Goal: Information Seeking & Learning: Learn about a topic

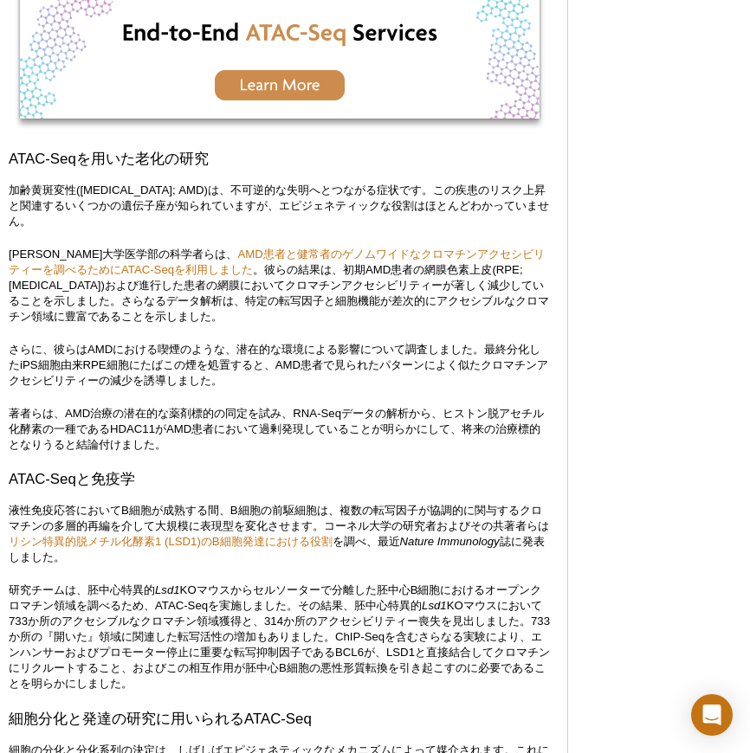
scroll to position [3019, 0]
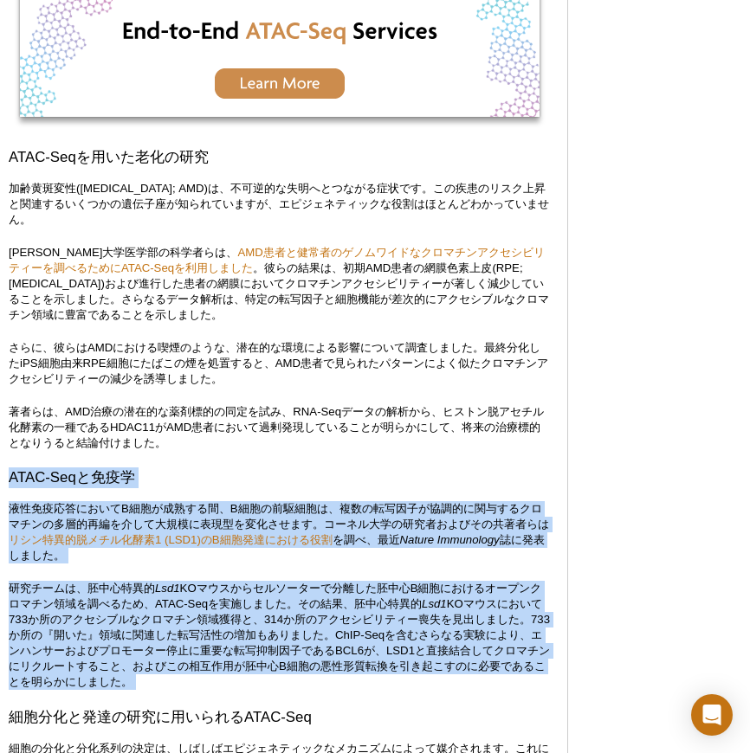
drag, startPoint x: 457, startPoint y: 427, endPoint x: 499, endPoint y: 680, distance: 256.2
click at [499, 680] on div "<< Back to MOTIFvations Blog Home Page 完全ガイド：ATAC-Seqの理解と使用法 By [PERSON_NAME], …" at bounding box center [279, 177] width 541 height 6161
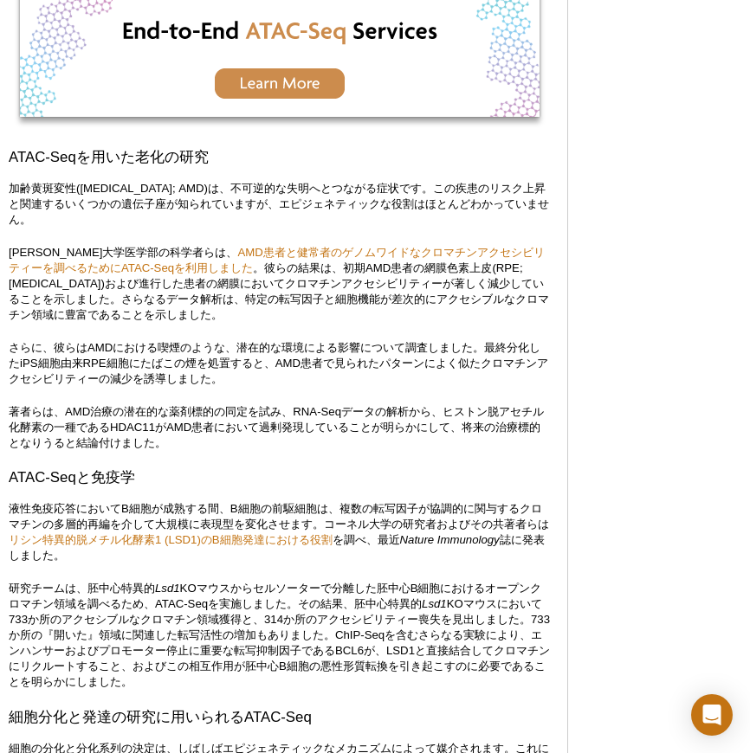
click at [506, 680] on div "<< Back to MOTIFvations Blog Home Page 完全ガイド：ATAC-Seqの理解と使用法 By [PERSON_NAME], …" at bounding box center [279, 177] width 541 height 6161
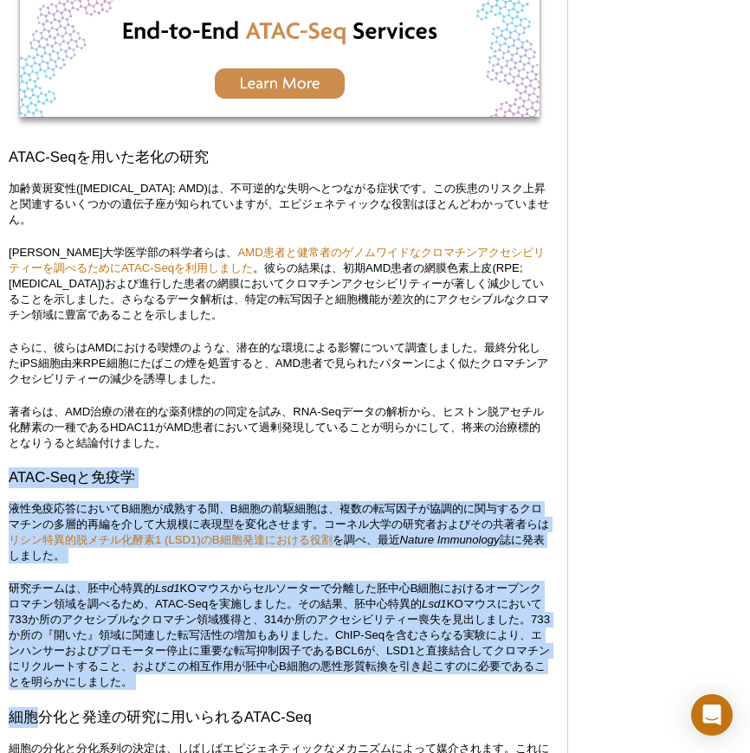
drag, startPoint x: 502, startPoint y: 673, endPoint x: 457, endPoint y: 423, distance: 253.3
click at [457, 423] on div "<< Back to MOTIFvations Blog Home Page 完全ガイド：ATAC-Seqの理解と使用法 By [PERSON_NAME], …" at bounding box center [279, 177] width 541 height 6161
click at [457, 423] on p "著者らは、AMD治療の潜在的な薬剤標的の同定を試み、RNA-Seqデータの解析から、ヒストン脱アセチル化酵素の一種であるHDAC11がAMD患者において過剰発…" at bounding box center [279, 427] width 541 height 47
drag, startPoint x: 457, startPoint y: 423, endPoint x: 473, endPoint y: 718, distance: 294.7
click at [473, 718] on div "<< Back to MOTIFvations Blog Home Page 完全ガイド：ATAC-Seqの理解と使用法 By [PERSON_NAME], …" at bounding box center [279, 177] width 541 height 6161
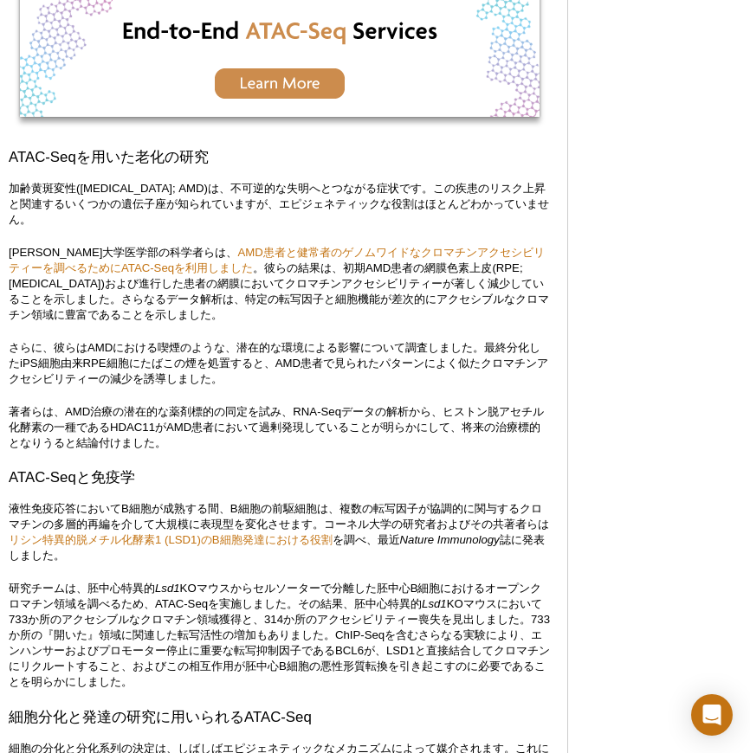
click at [474, 715] on div "<< Back to MOTIFvations Blog Home Page 完全ガイド：ATAC-Seqの理解と使用法 By [PERSON_NAME], …" at bounding box center [279, 177] width 541 height 6161
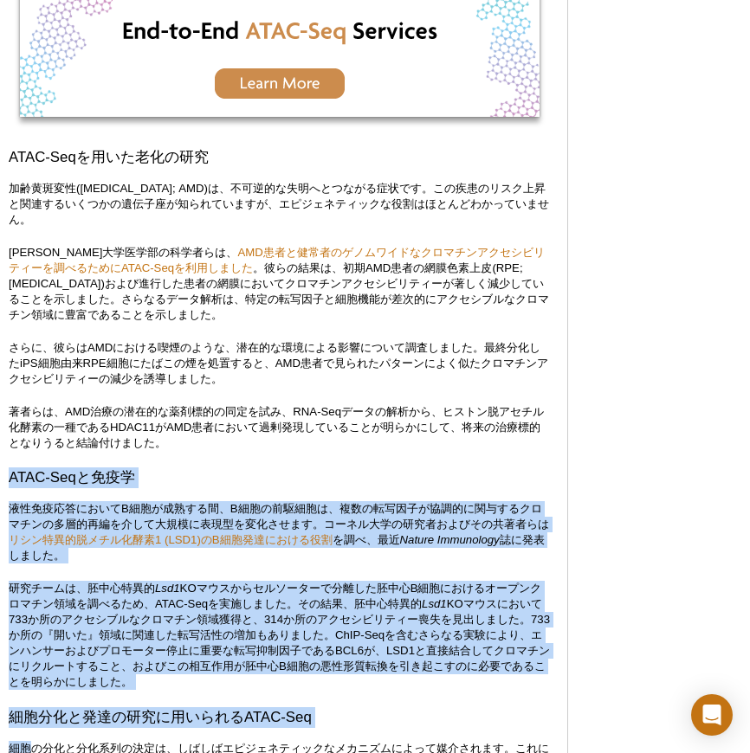
drag, startPoint x: 474, startPoint y: 714, endPoint x: 455, endPoint y: 424, distance: 290.6
click at [455, 424] on div "<< Back to MOTIFvations Blog Home Page 完全ガイド：ATAC-Seqの理解と使用法 By [PERSON_NAME], …" at bounding box center [279, 177] width 541 height 6161
click at [455, 424] on p "著者らは、AMD治療の潜在的な薬剤標的の同定を試み、RNA-Seqデータの解析から、ヒストン脱アセチル化酵素の一種であるHDAC11がAMD患者において過剰発…" at bounding box center [279, 427] width 541 height 47
drag, startPoint x: 455, startPoint y: 424, endPoint x: 478, endPoint y: 699, distance: 275.3
click at [467, 710] on div "<< Back to MOTIFvations Blog Home Page 完全ガイド：ATAC-Seqの理解と使用法 By [PERSON_NAME], …" at bounding box center [279, 177] width 541 height 6161
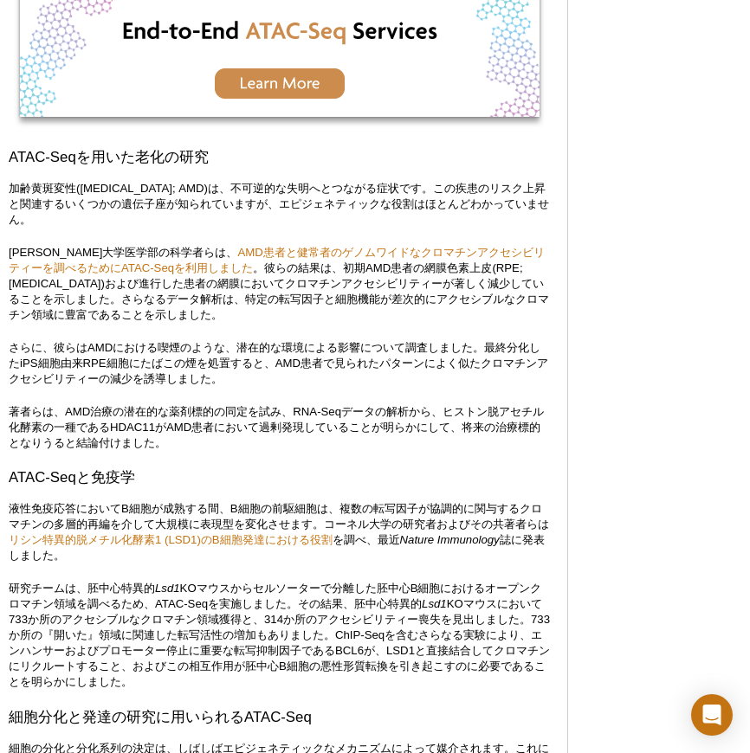
click at [594, 589] on div "Featured Articles Complete Guide to Using RRBS for Genome-Wide DNA Methylation …" at bounding box center [667, 181] width 164 height 6189
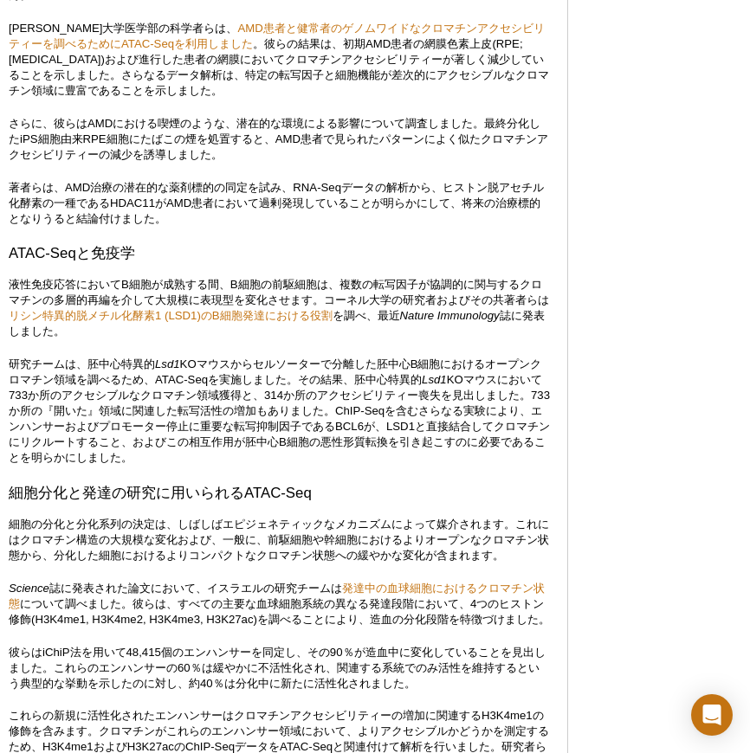
scroll to position [3330, 0]
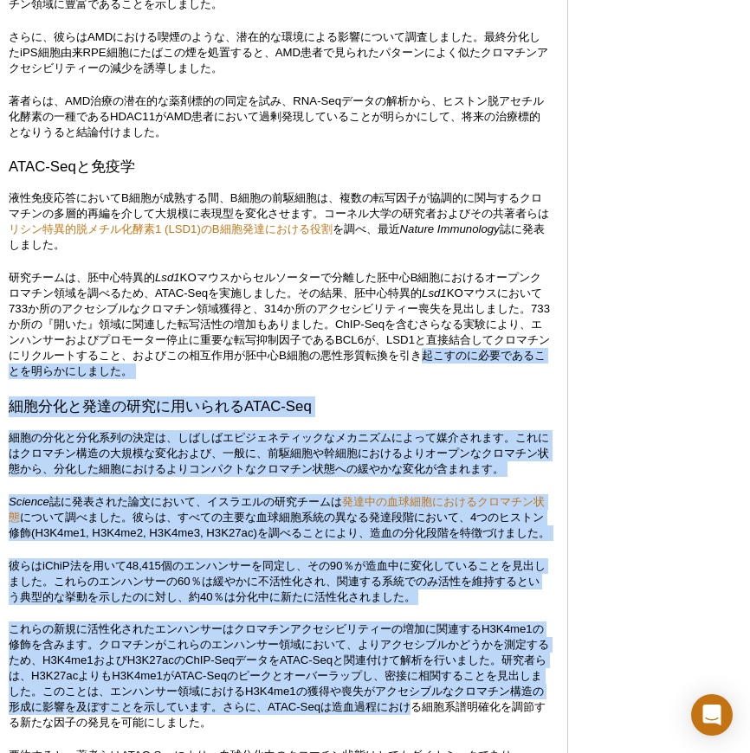
drag, startPoint x: 457, startPoint y: 708, endPoint x: 471, endPoint y: 340, distance: 368.2
click at [471, 344] on p "研究チームは、胚中心特異的 Lsd1 KOマウスからセルソーターで分離した胚中心B細胞におけるオープンクロマチン領域を調べるため、ATAC-Seqを実施しまし…" at bounding box center [279, 324] width 541 height 109
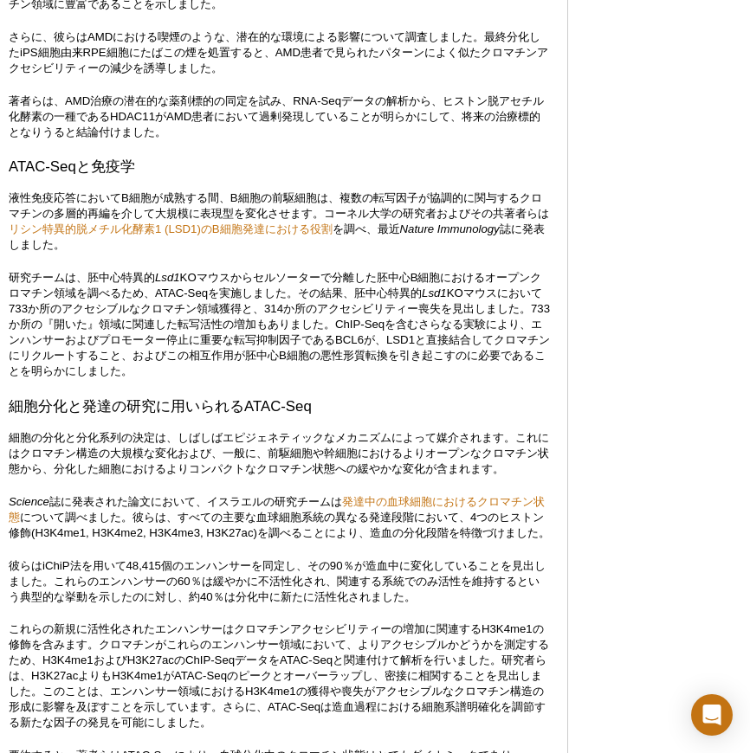
drag, startPoint x: 462, startPoint y: 345, endPoint x: 544, endPoint y: 650, distance: 315.4
click at [532, 651] on p "これらの新規に活性化されたエンハンサーはクロマチンアクセシビリティーの増加に関連するH3K4me1の修飾を含みます。クロマチンがこれらのエンハンサー領域におい…" at bounding box center [279, 676] width 541 height 109
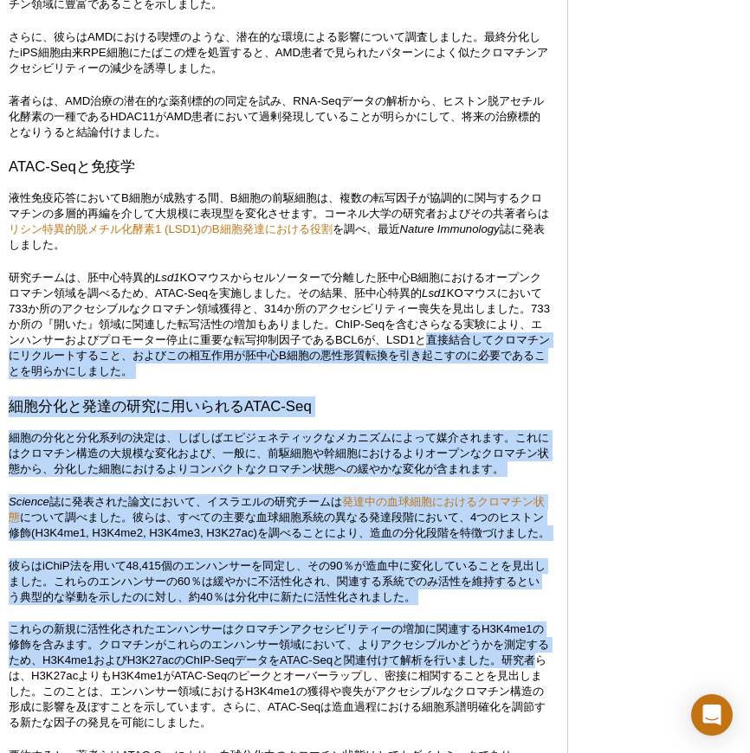
drag, startPoint x: 496, startPoint y: 546, endPoint x: 493, endPoint y: 351, distance: 195.7
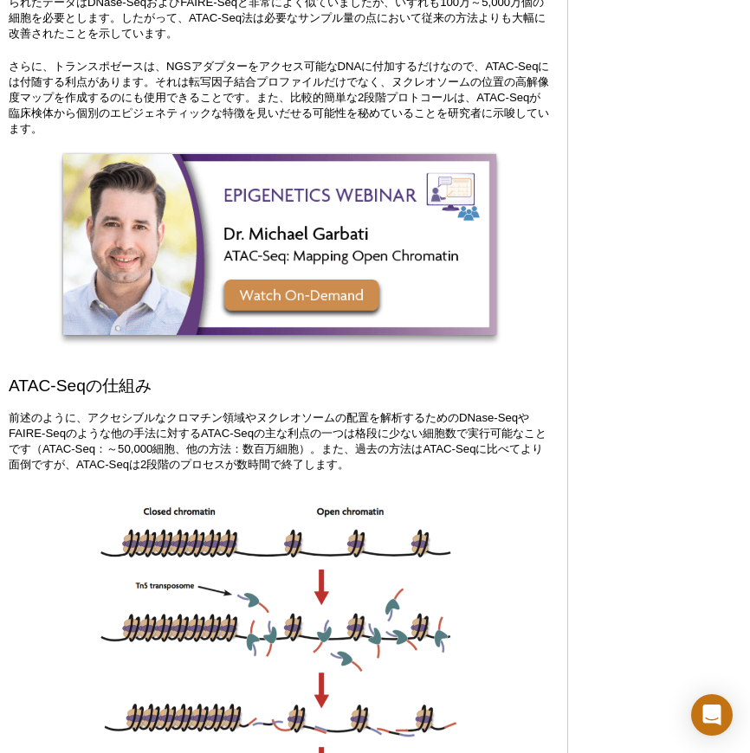
scroll to position [0, 0]
